Goal: Transaction & Acquisition: Purchase product/service

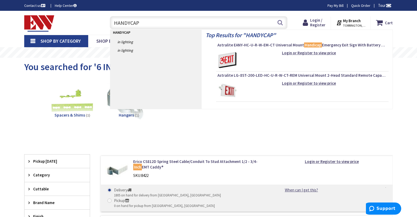
drag, startPoint x: 170, startPoint y: 18, endPoint x: 46, endPoint y: 13, distance: 123.4
click at [46, 13] on div "Skip to Content Toggle Nav HANDYCAP HANDYCAP Search Cart My Cart Close" at bounding box center [208, 23] width 395 height 24
type input "EMERGENCY HANDICAP"
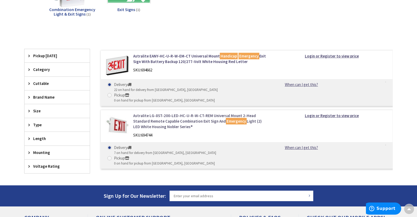
click at [226, 118] on mark "Emergency" at bounding box center [236, 121] width 21 height 7
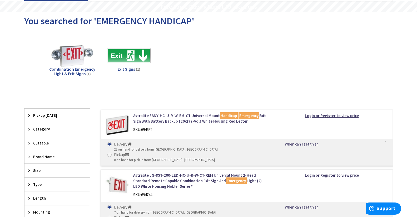
scroll to position [53, 0]
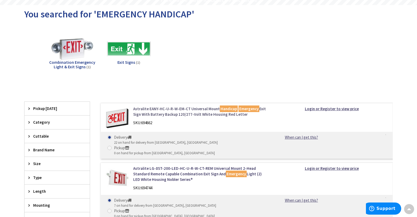
click at [196, 112] on link "Astralite EANY-HC-U-R-W-EM-CT Universal Mount Handicap Emergency Exit Sign With…" at bounding box center [200, 111] width 134 height 11
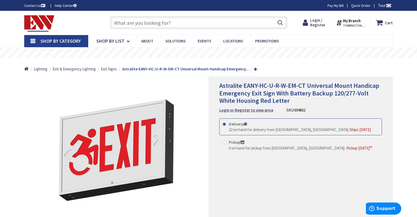
click at [185, 24] on input "text" at bounding box center [199, 22] width 178 height 13
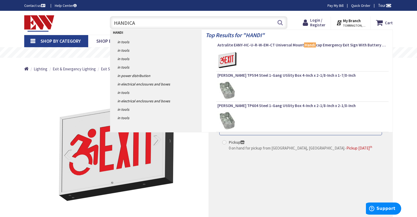
type input "HANDICAP"
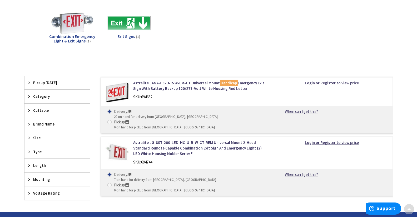
scroll to position [79, 0]
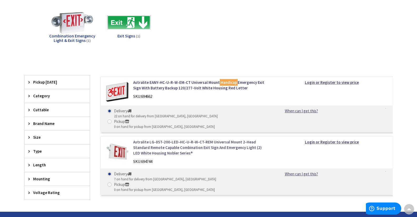
click at [161, 139] on link "Astralite LG-8ST-200-LED-HC-U-R-W-CT-REM Universal Mount 2-Head Standard Remote…" at bounding box center [200, 147] width 134 height 17
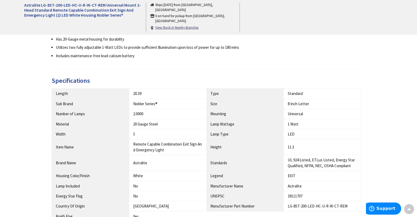
scroll to position [316, 0]
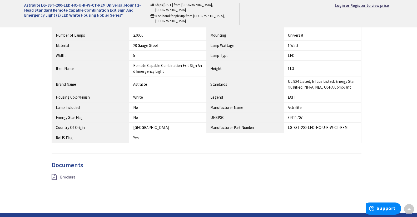
click at [70, 174] on span "Brochure" at bounding box center [68, 176] width 16 height 5
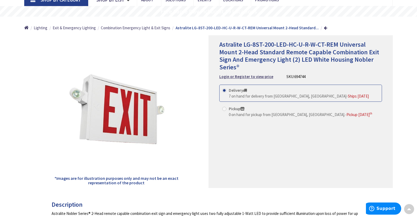
scroll to position [0, 0]
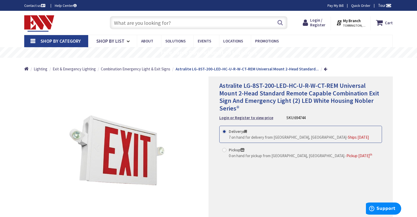
click at [30, 22] on img at bounding box center [39, 23] width 30 height 16
